Goal: Information Seeking & Learning: Learn about a topic

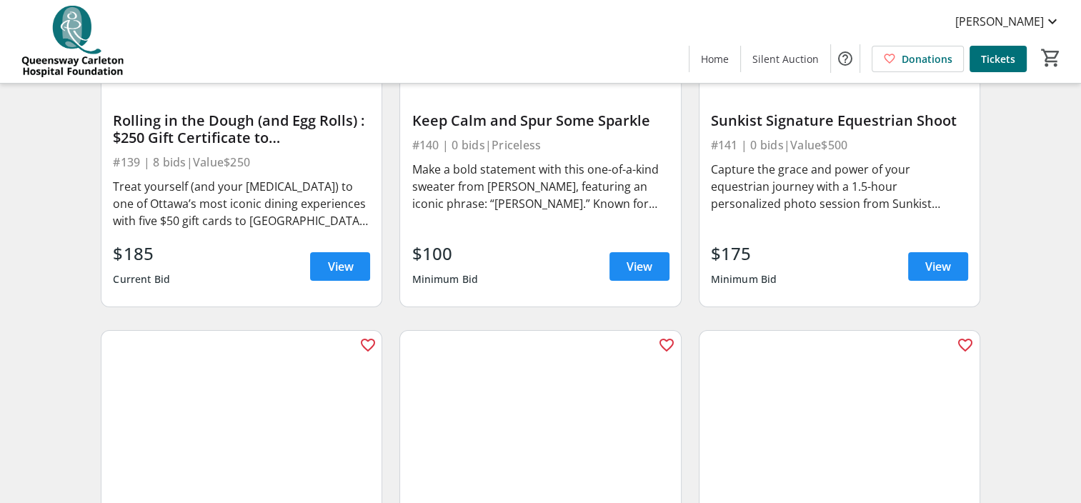
scroll to position [5425, 0]
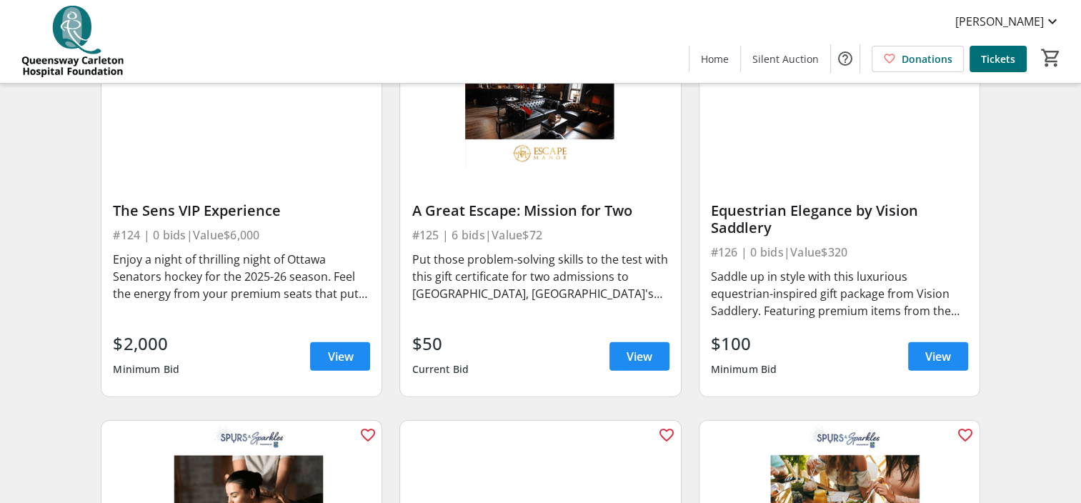
scroll to position [3053, 0]
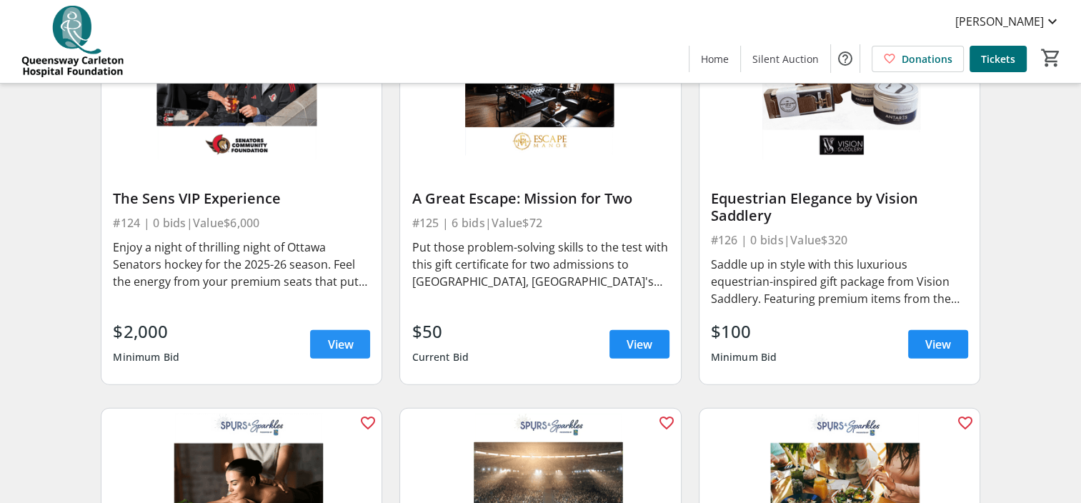
click at [337, 352] on span "View" at bounding box center [340, 344] width 26 height 17
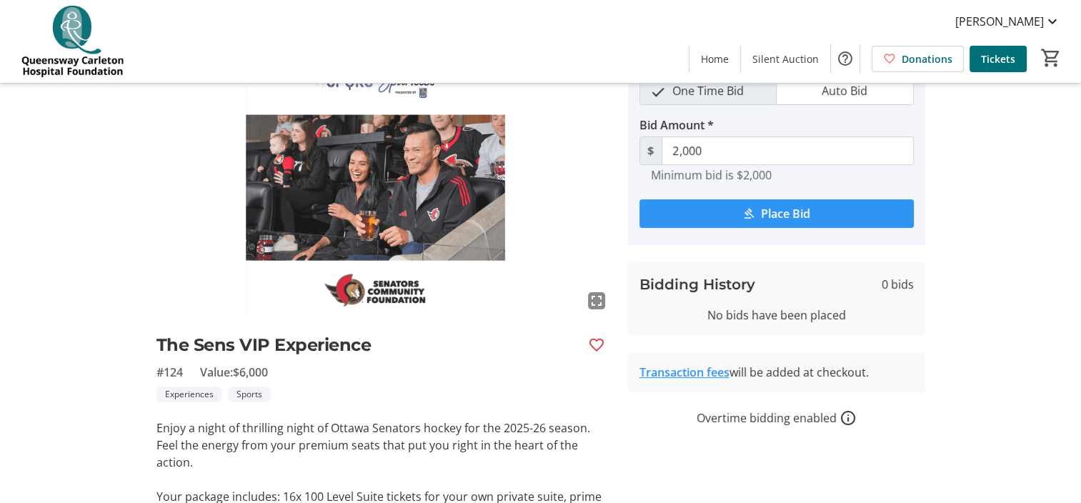
scroll to position [74, 0]
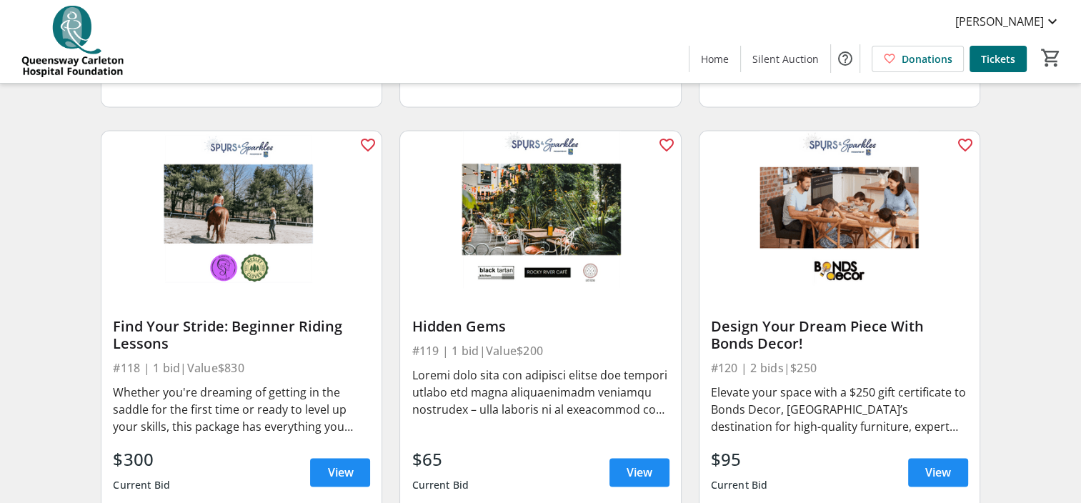
scroll to position [2110, 0]
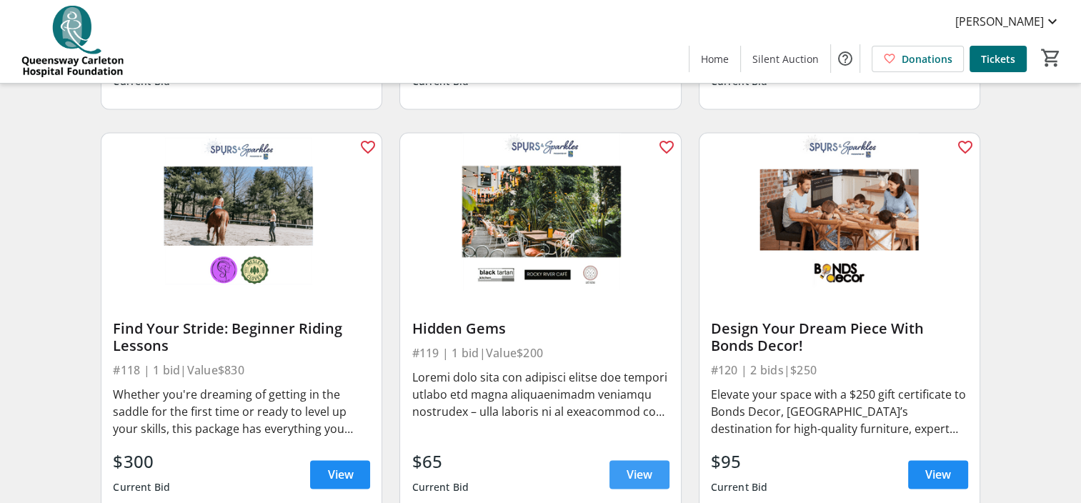
click at [627, 483] on span "View" at bounding box center [640, 474] width 26 height 17
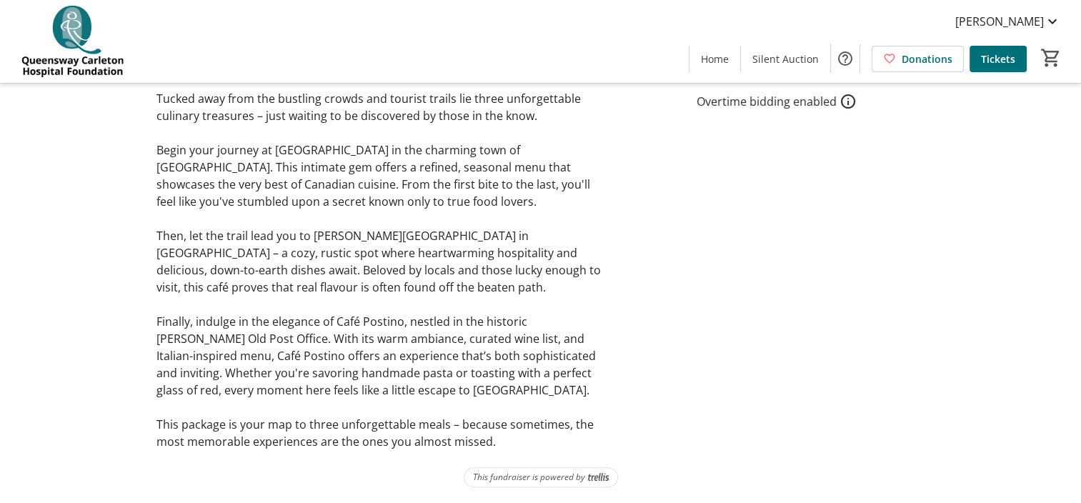
scroll to position [406, 0]
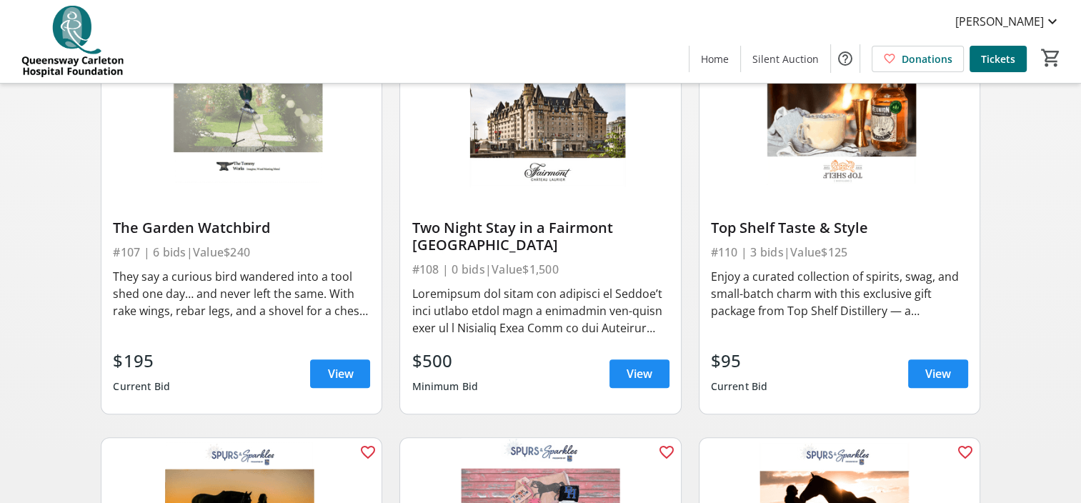
scroll to position [1024, 0]
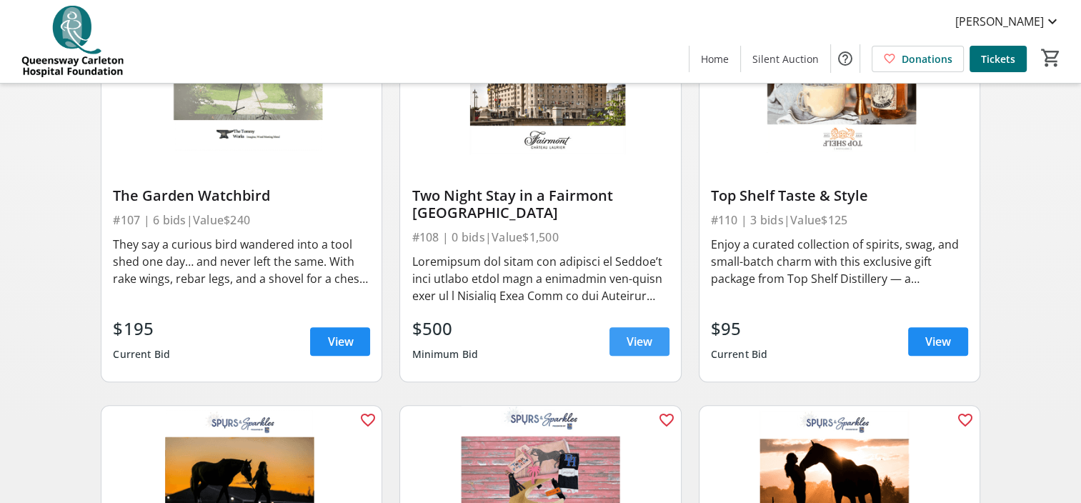
click at [641, 349] on span "View" at bounding box center [640, 341] width 26 height 17
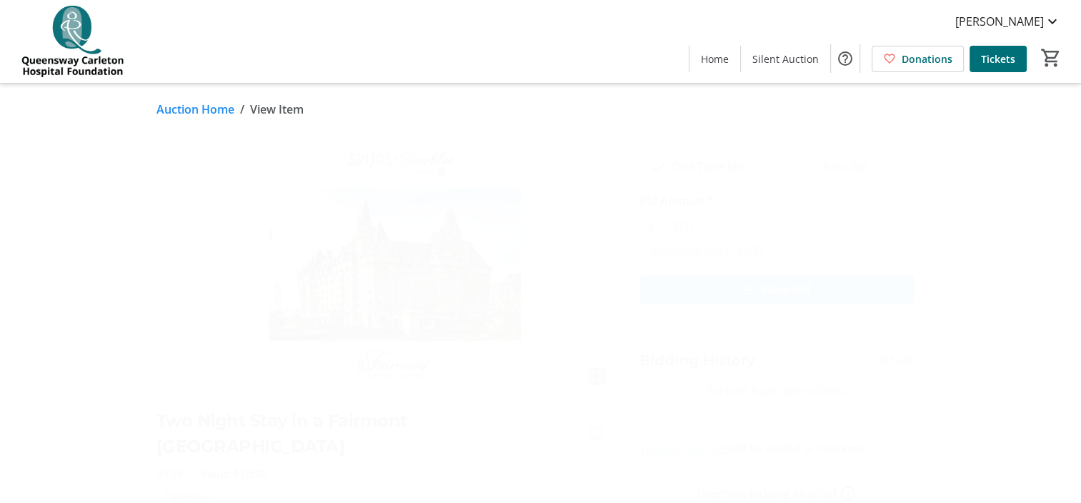
click at [205, 113] on link "Auction Home" at bounding box center [195, 109] width 78 height 17
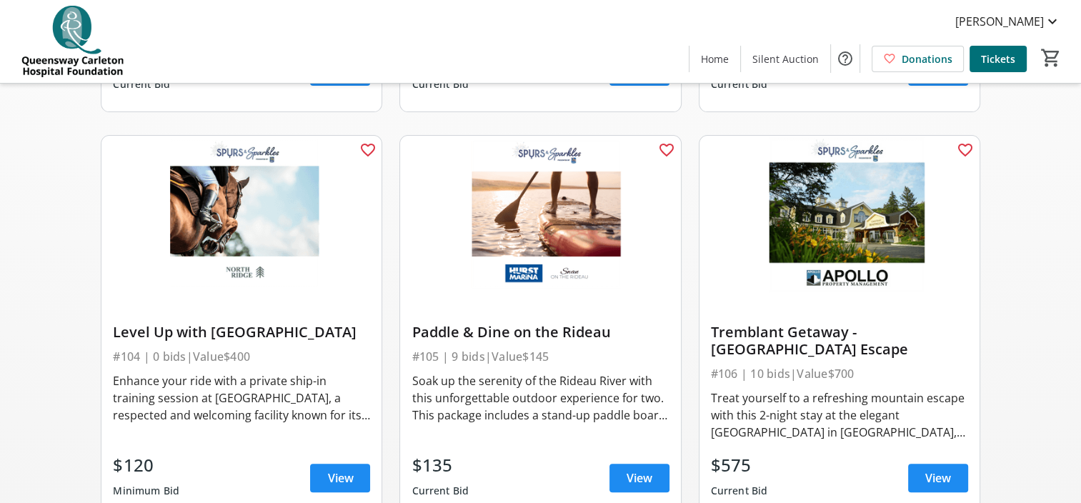
scroll to position [509, 0]
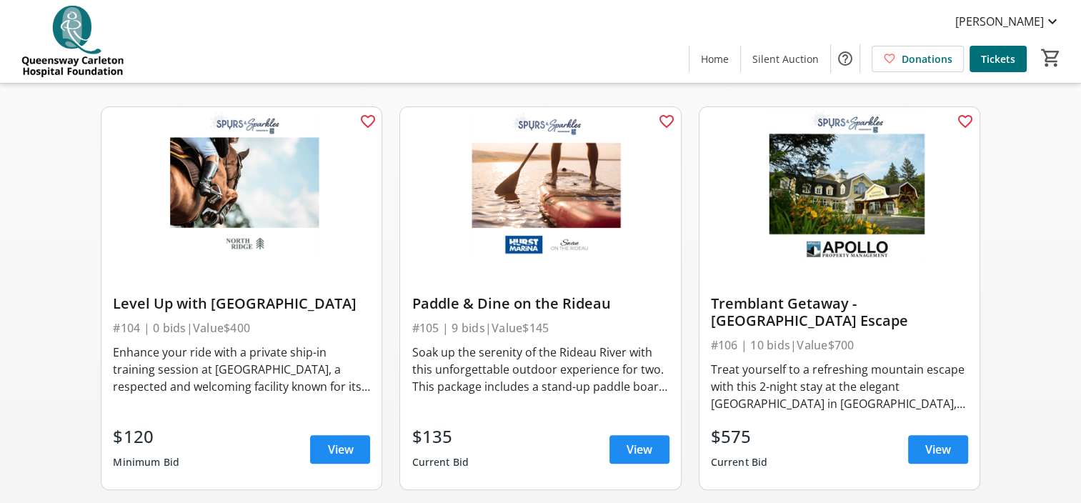
click at [842, 209] on img at bounding box center [840, 186] width 280 height 158
click at [935, 456] on span "View" at bounding box center [938, 449] width 26 height 17
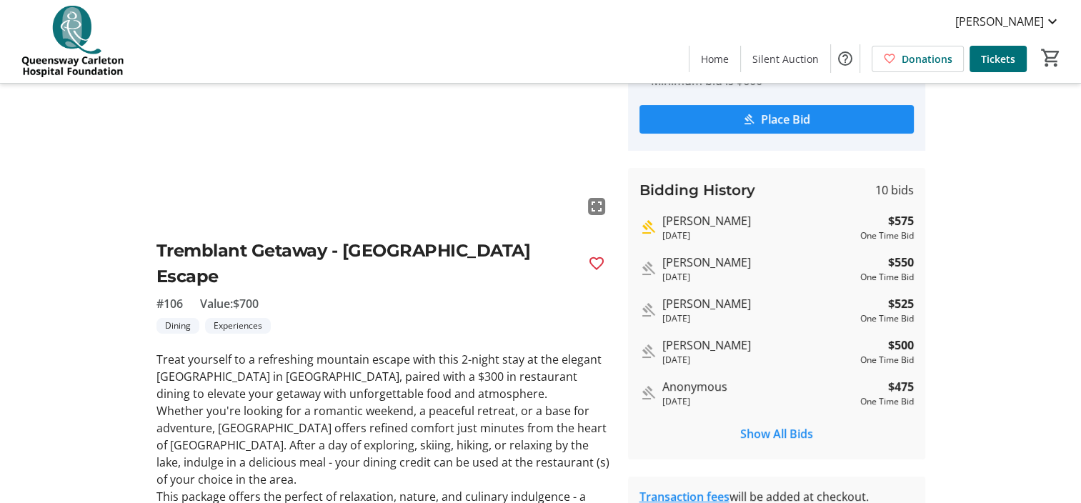
scroll to position [171, 0]
